Goal: Task Accomplishment & Management: Manage account settings

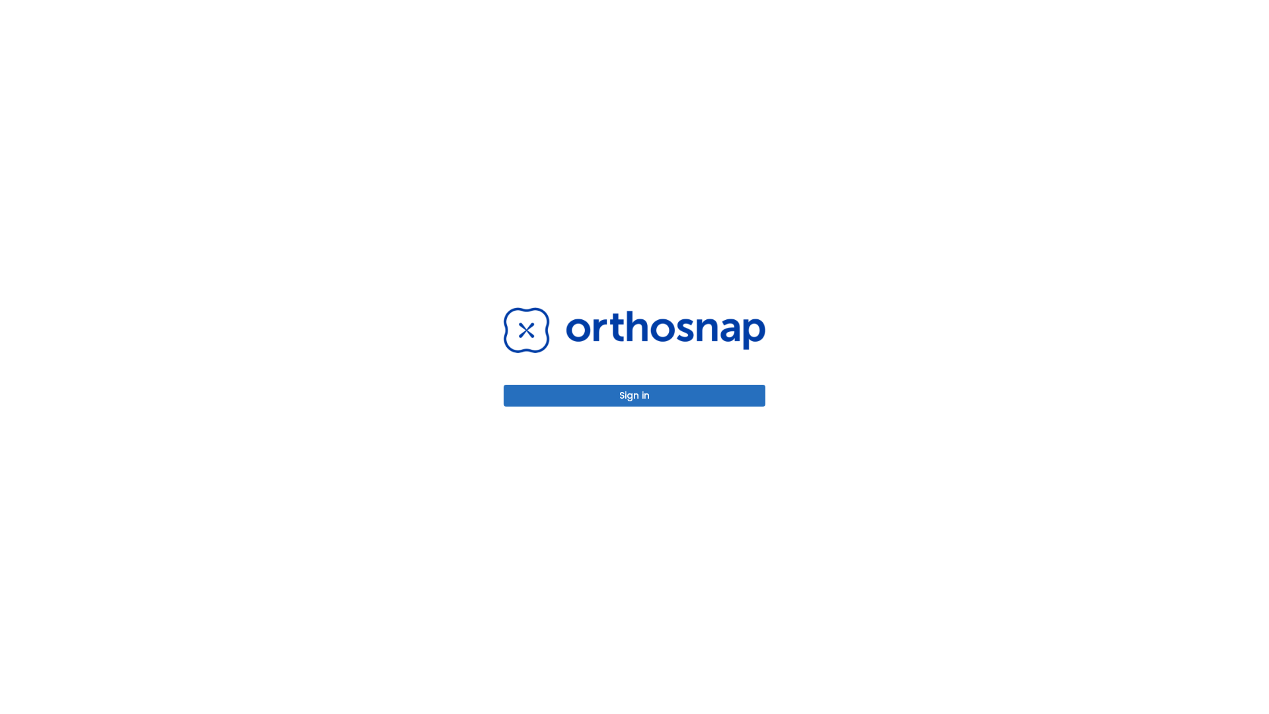
click at [634, 395] on button "Sign in" at bounding box center [635, 396] width 262 height 22
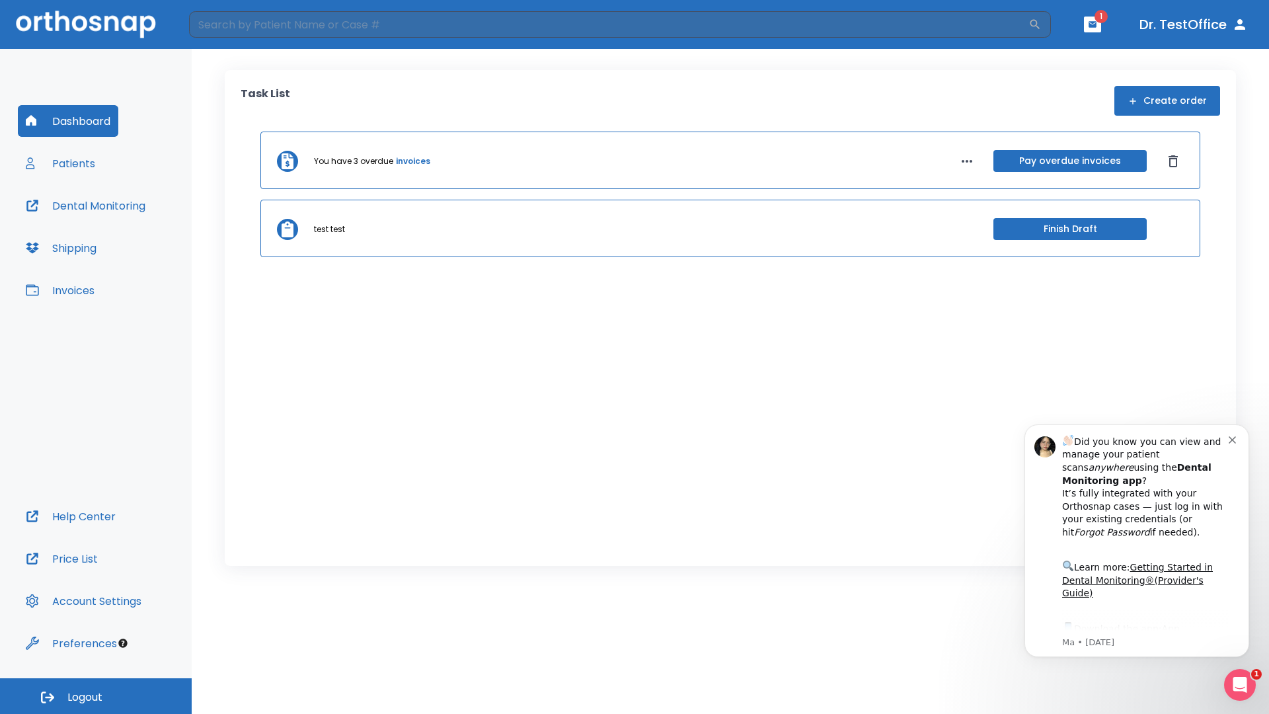
click at [96, 696] on span "Logout" at bounding box center [84, 697] width 35 height 15
